Goal: Communication & Community: Answer question/provide support

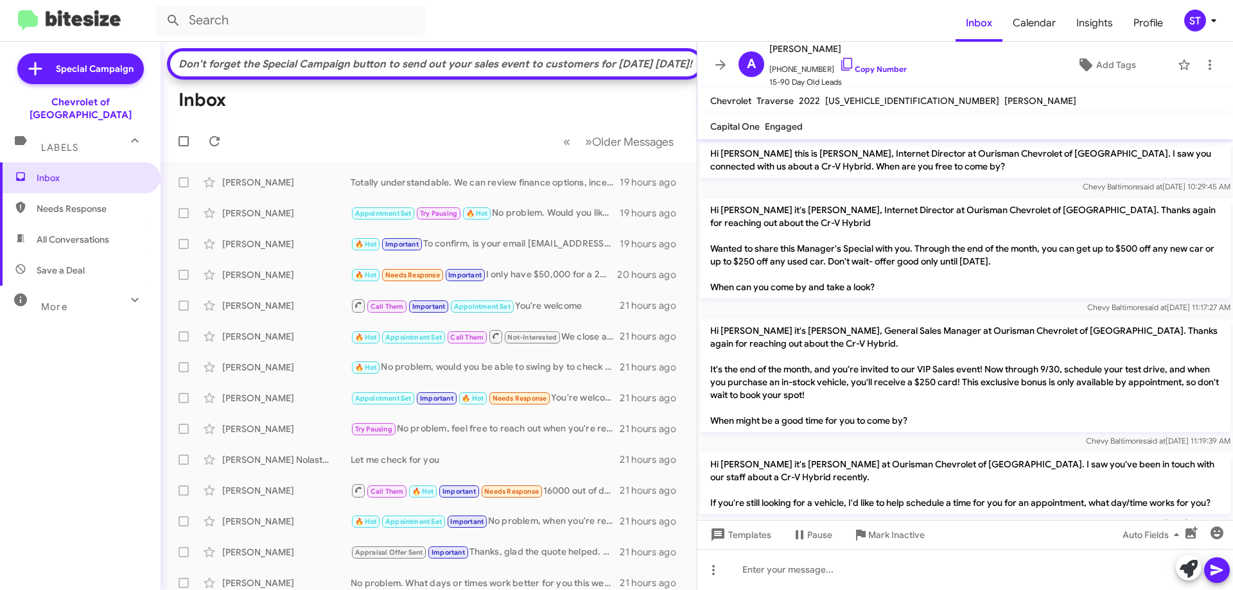
scroll to position [383, 0]
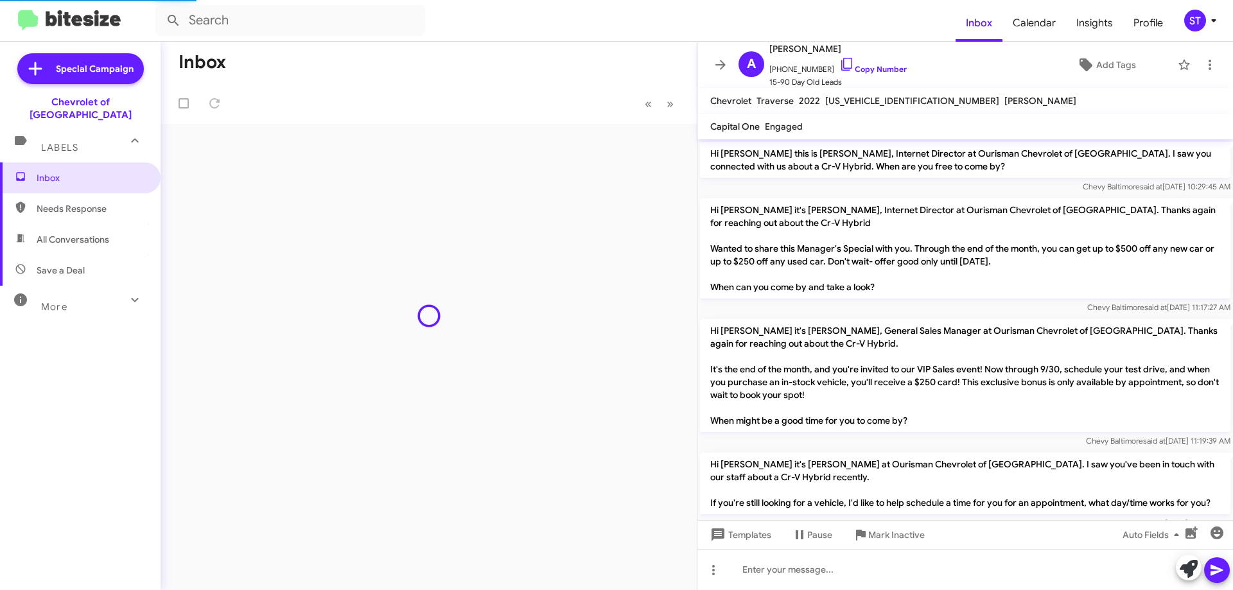
scroll to position [503, 0]
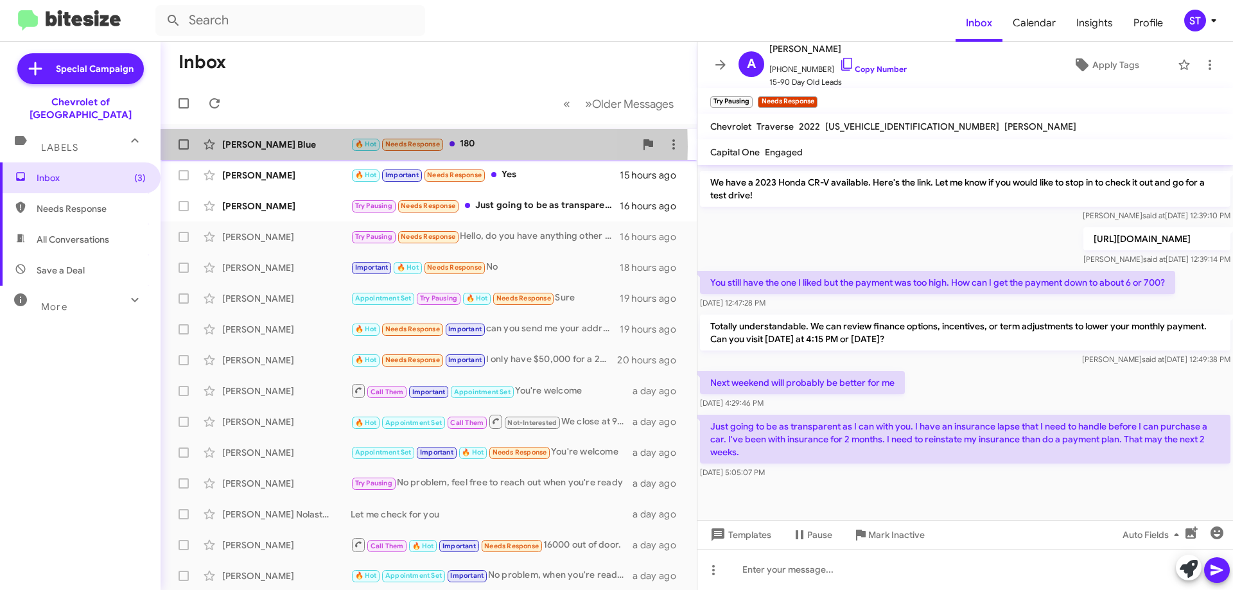
click at [326, 146] on div "Tiffany Blue" at bounding box center [286, 144] width 128 height 13
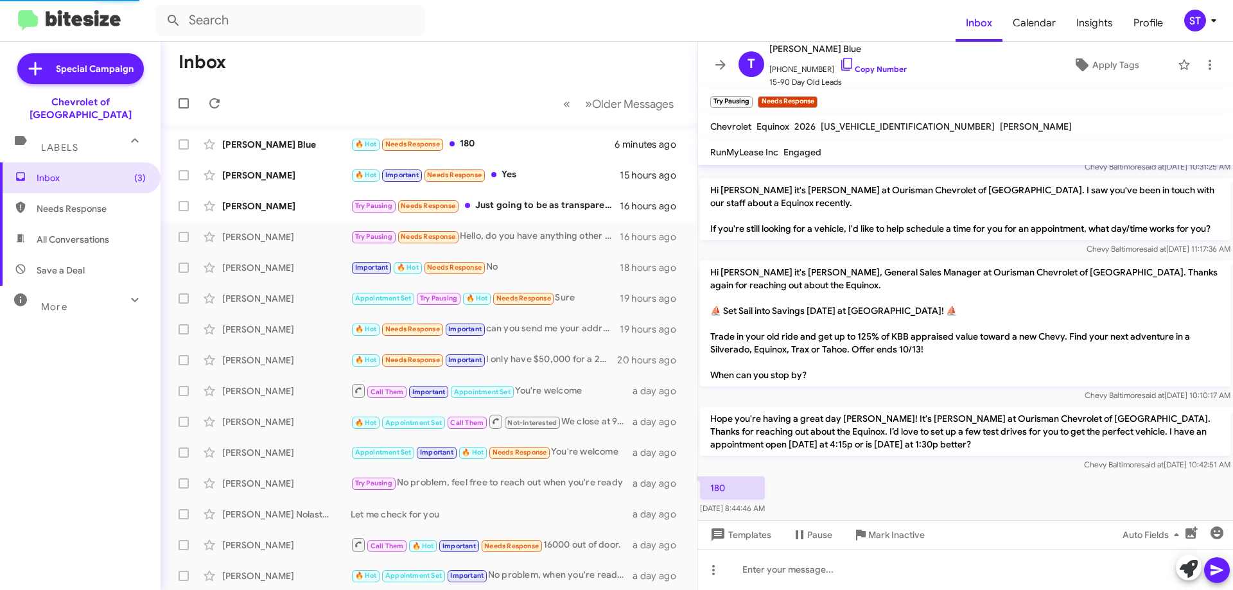
scroll to position [529, 0]
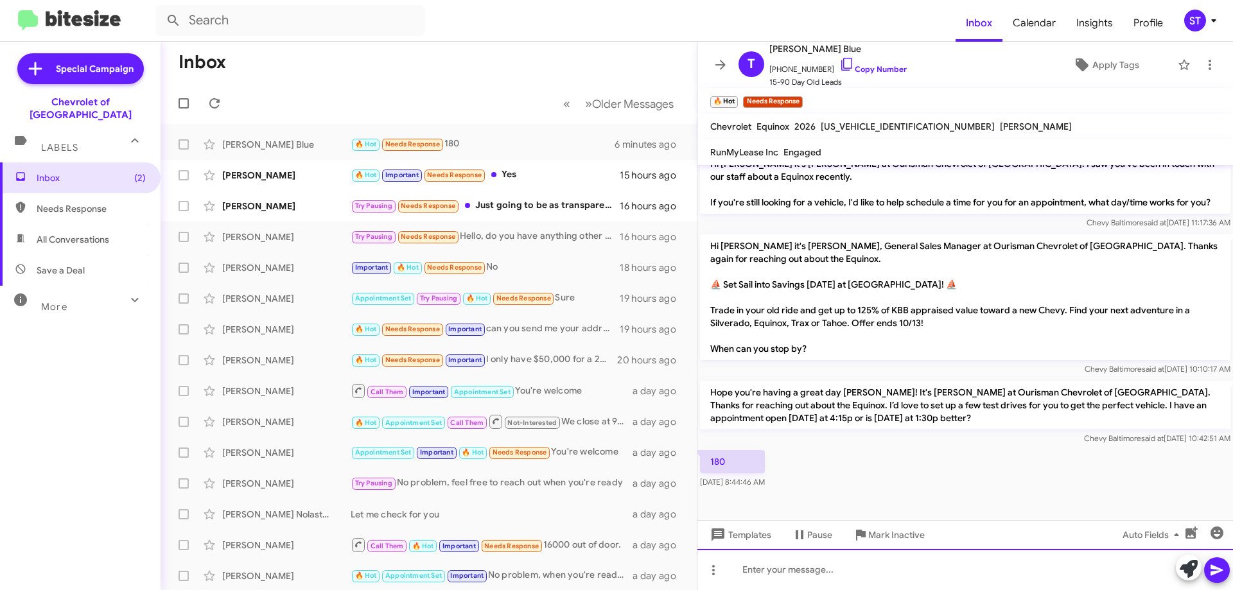
click at [777, 576] on div at bounding box center [966, 569] width 536 height 41
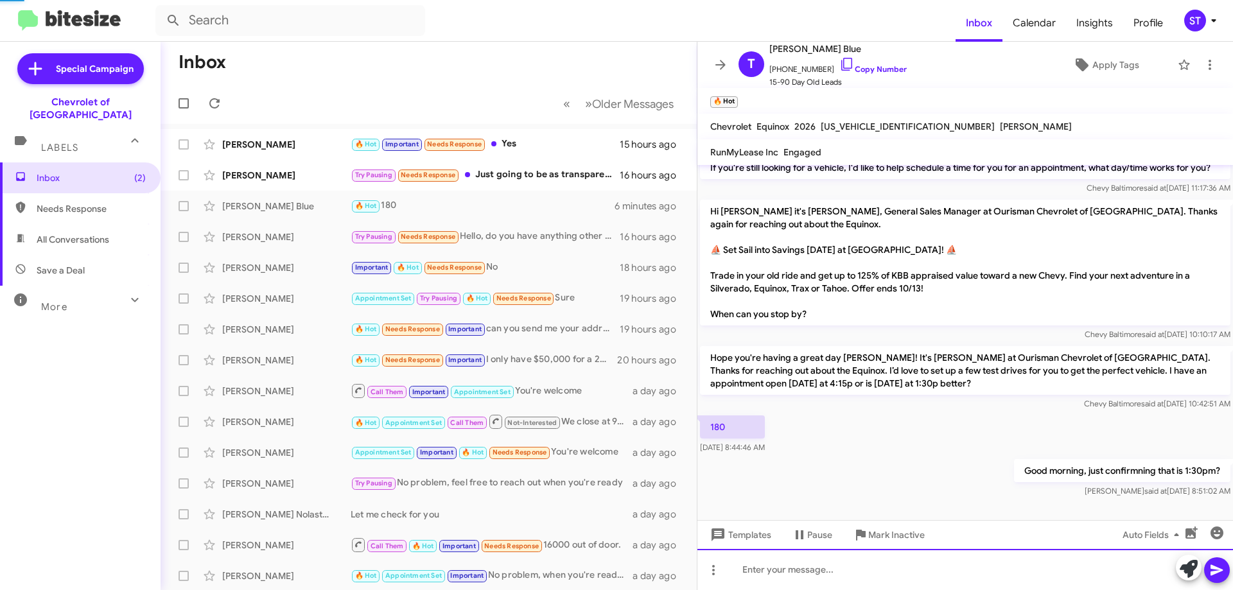
scroll to position [576, 0]
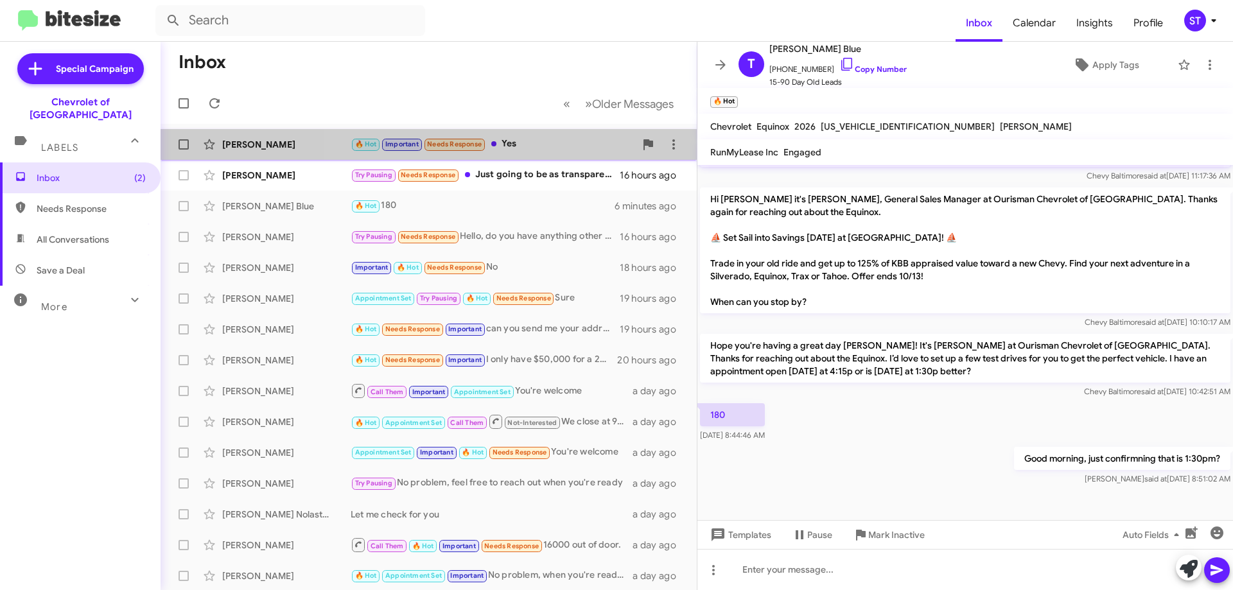
click at [513, 145] on div "🔥 Hot Important Needs Response Yes" at bounding box center [493, 144] width 285 height 15
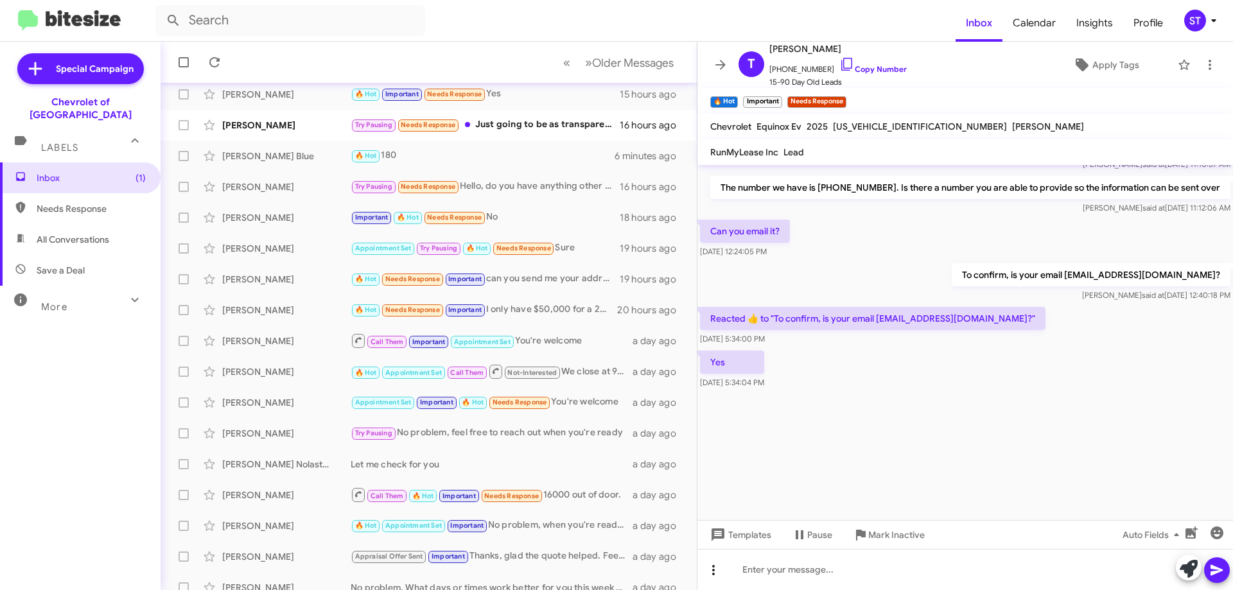
scroll to position [64, 0]
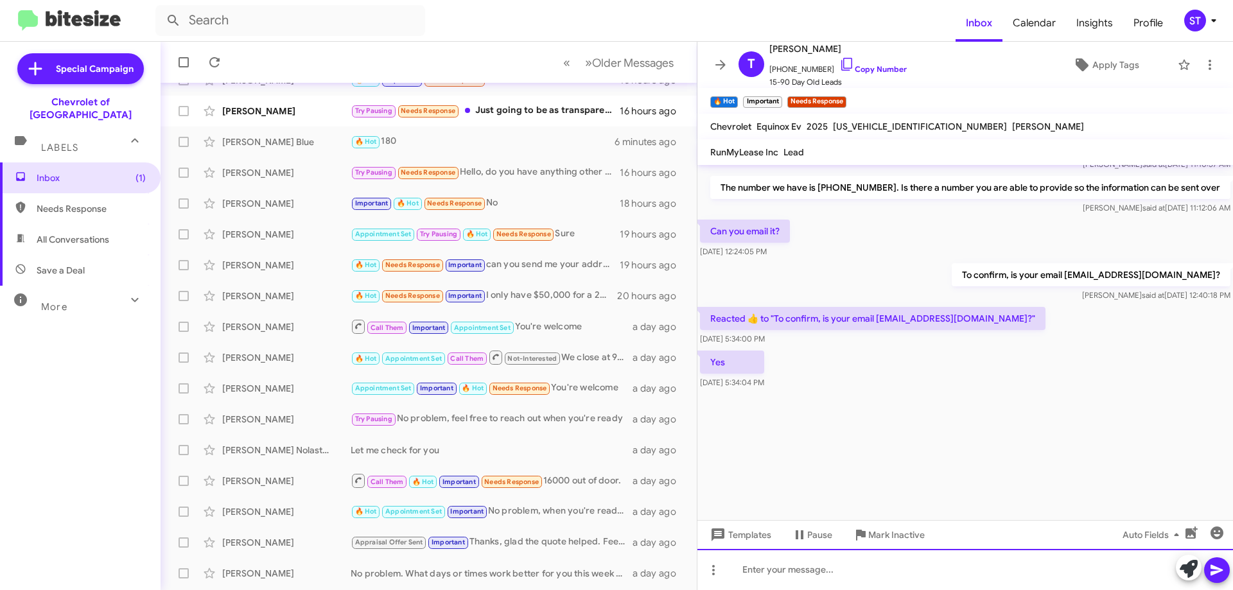
click at [768, 559] on div at bounding box center [966, 569] width 536 height 41
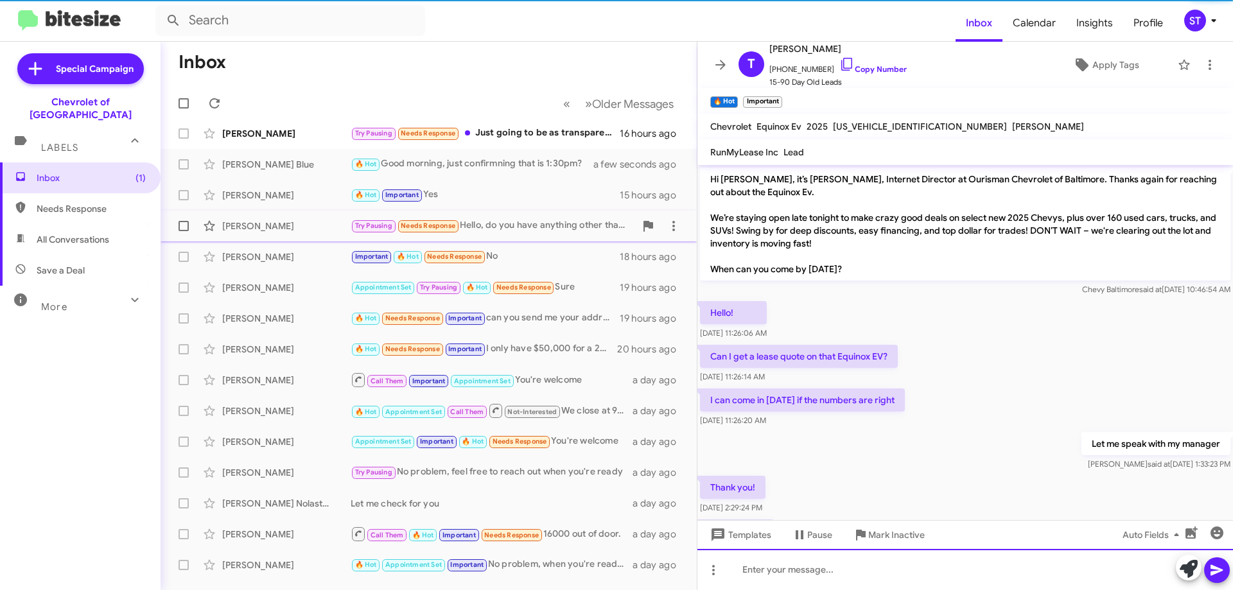
scroll to position [0, 0]
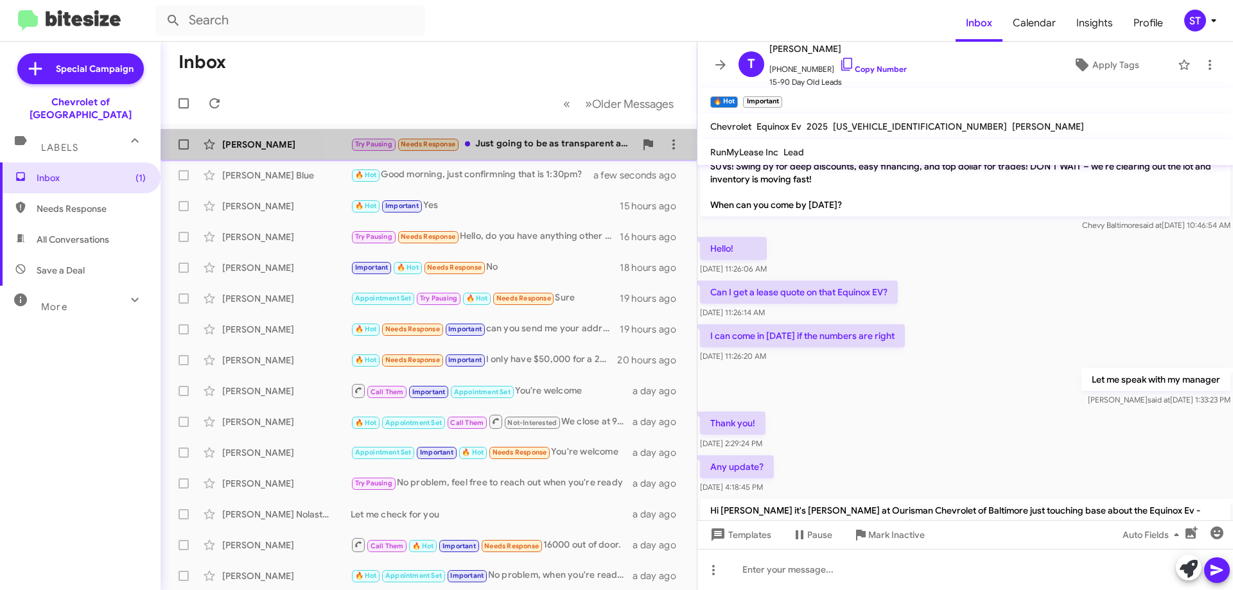
click at [527, 132] on div "Ariel Harris Try Pausing Needs Response Just going to be as transparent as I ca…" at bounding box center [429, 145] width 516 height 26
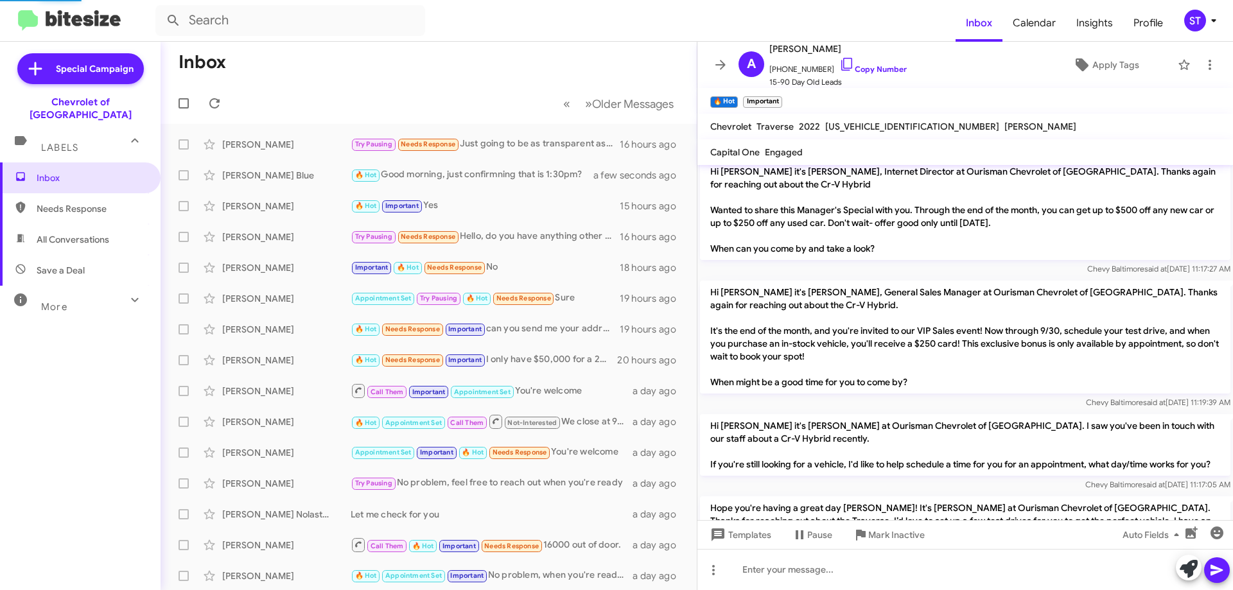
scroll to position [529, 0]
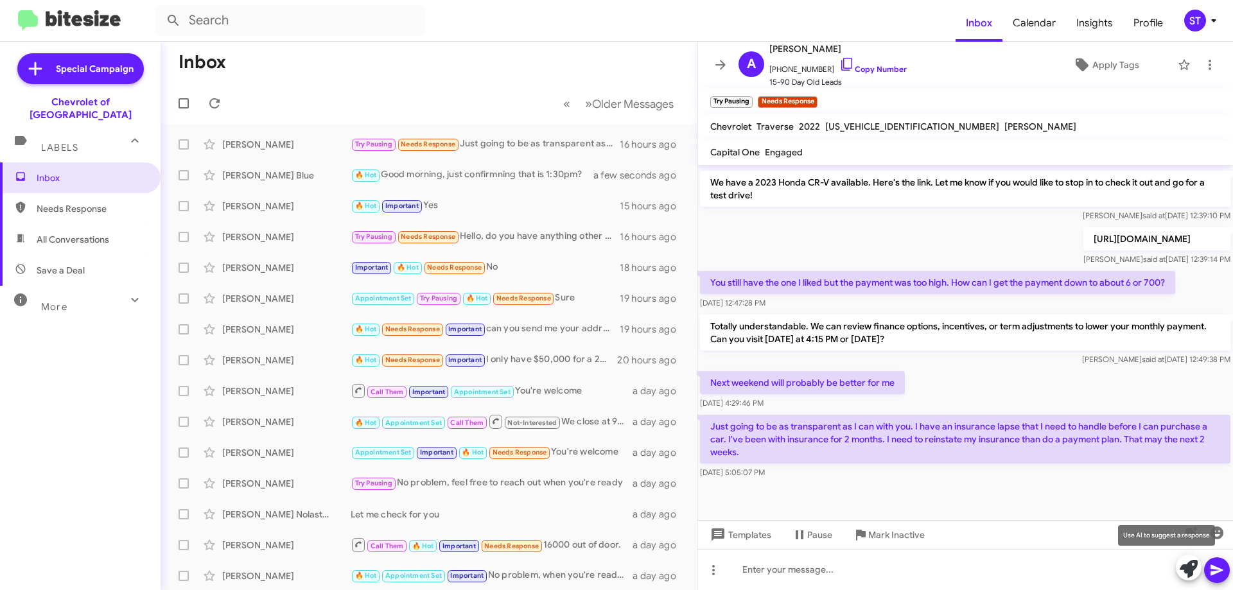
click at [1187, 572] on icon at bounding box center [1189, 569] width 18 height 18
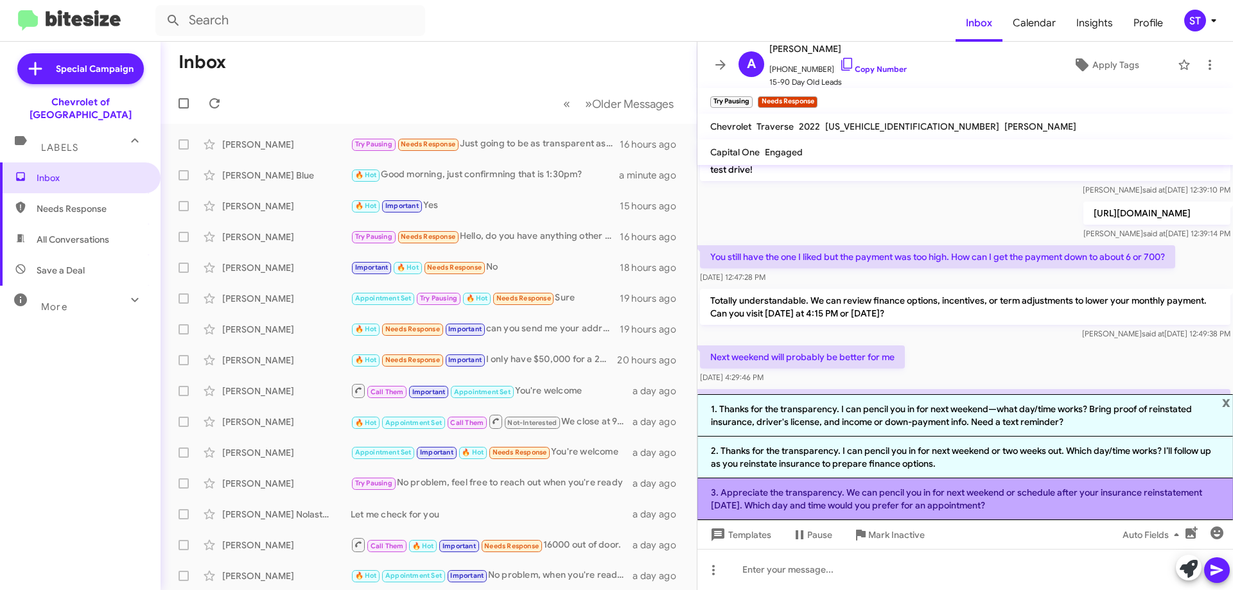
click at [842, 496] on li "3. Appreciate the transparency. We can pencil you in for next weekend or schedu…" at bounding box center [966, 499] width 536 height 42
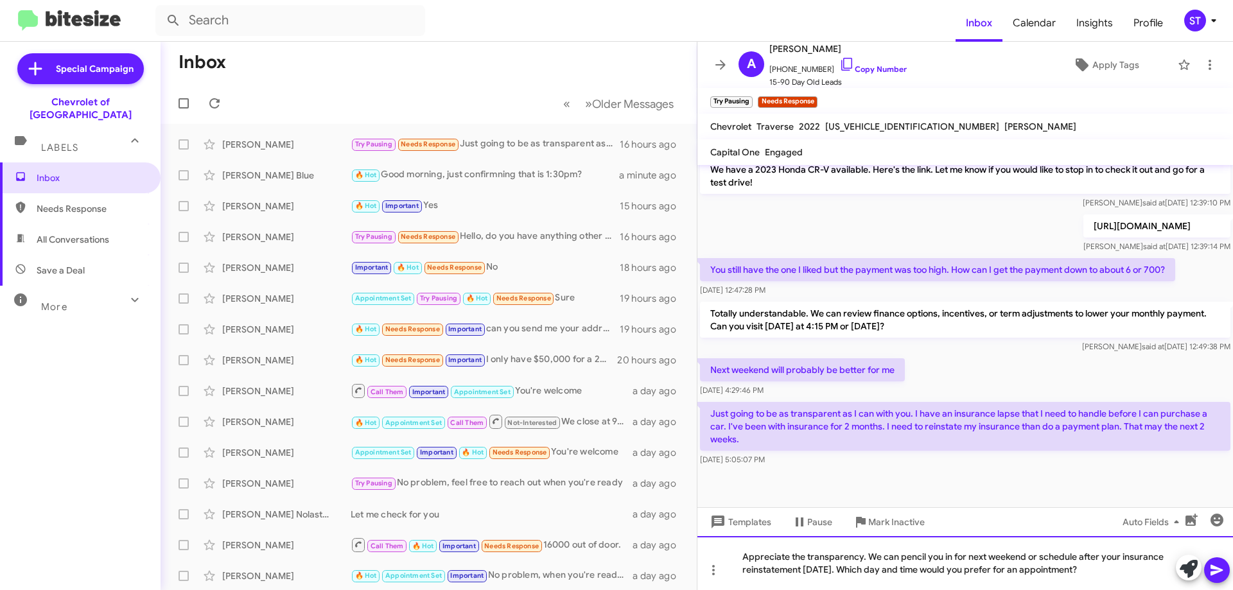
drag, startPoint x: 1113, startPoint y: 576, endPoint x: 725, endPoint y: 580, distance: 388.0
click at [728, 586] on div "Appreciate the transparency. We can pencil you in for next weekend or schedule …" at bounding box center [966, 563] width 536 height 54
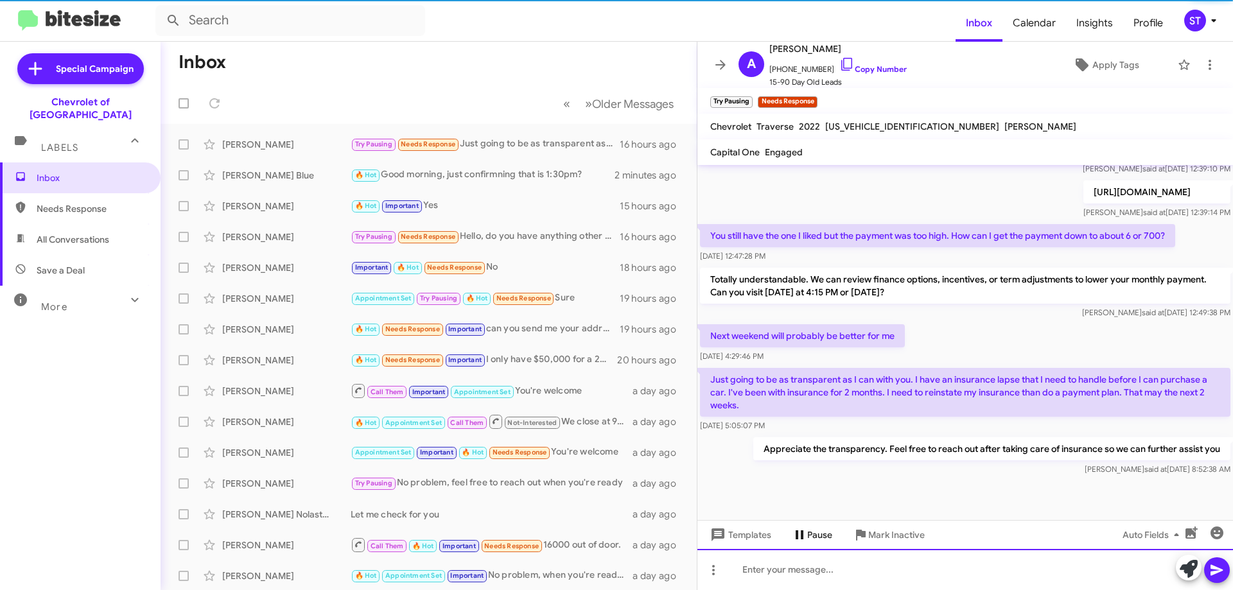
scroll to position [575, 0]
